Goal: Task Accomplishment & Management: Manage account settings

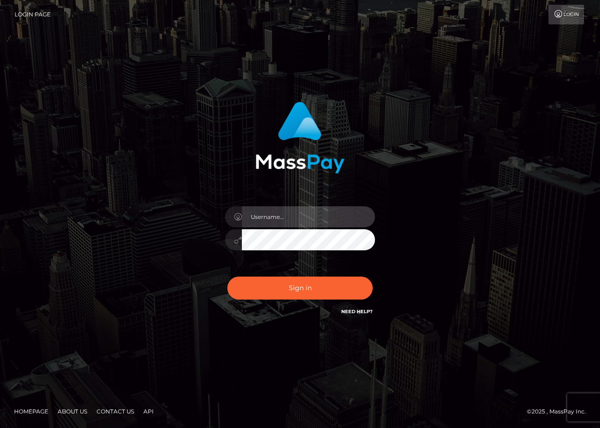
click at [259, 218] on input "text" at bounding box center [308, 216] width 133 height 21
click at [276, 218] on input "text" at bounding box center [308, 216] width 133 height 21
type input "[EMAIL_ADDRESS][DOMAIN_NAME]"
click at [276, 300] on div "Sign in Need Help?" at bounding box center [300, 292] width 164 height 42
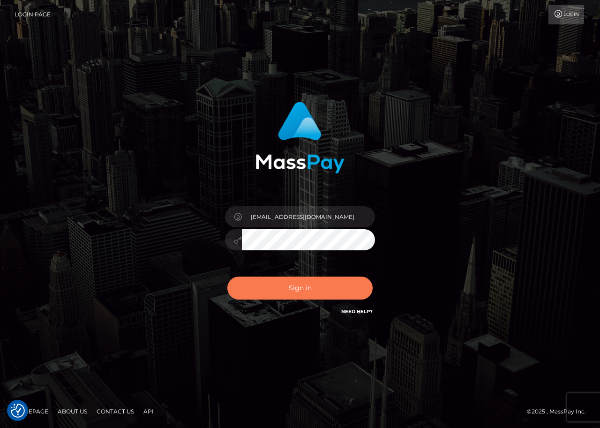
click at [266, 290] on button "Sign in" at bounding box center [299, 288] width 145 height 23
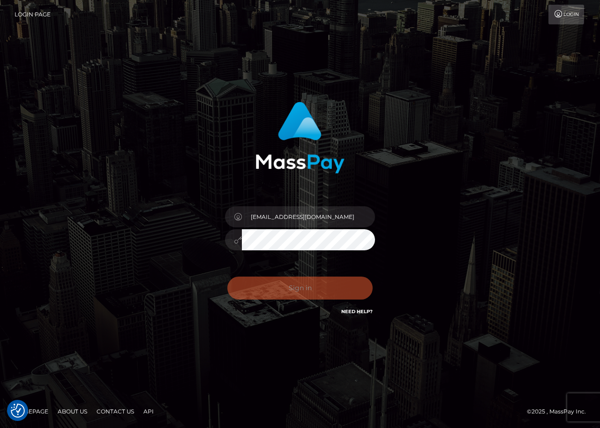
click at [266, 288] on div "Sign in Need Help?" at bounding box center [300, 292] width 164 height 42
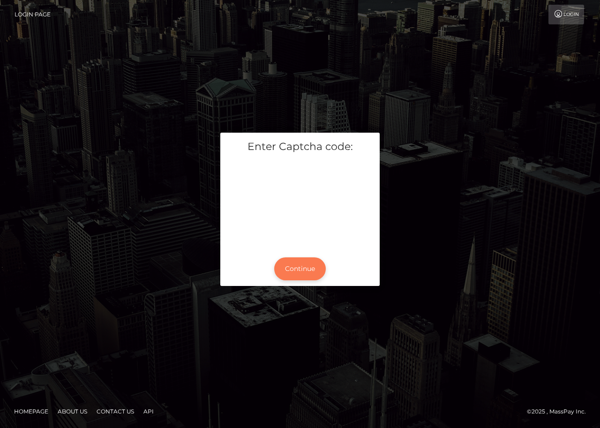
click at [291, 270] on button "Continue" at bounding box center [300, 268] width 52 height 23
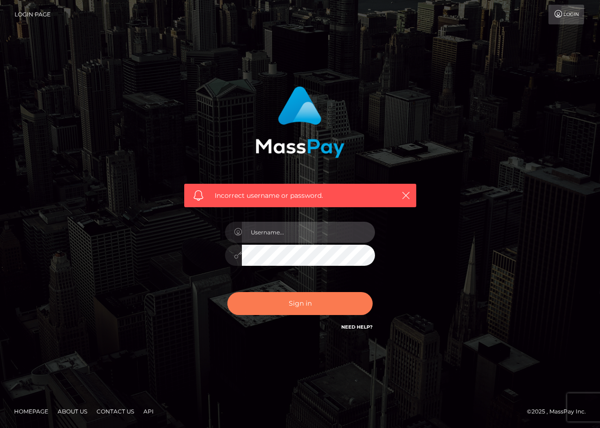
type input "[EMAIL_ADDRESS][DOMAIN_NAME]"
click at [288, 298] on button "Sign in" at bounding box center [299, 303] width 145 height 23
